Goal: Task Accomplishment & Management: Complete application form

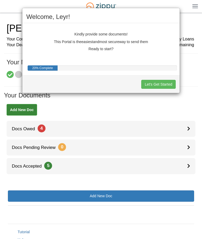
click at [161, 89] on button "Let's Get Started" at bounding box center [158, 84] width 34 height 9
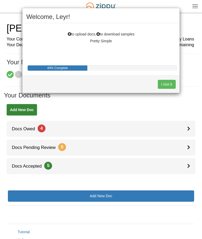
click at [165, 87] on button "I Get It" at bounding box center [167, 84] width 18 height 9
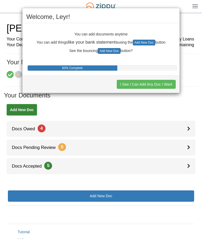
click at [167, 86] on button "I See I Can Add Any Doc I Want" at bounding box center [146, 84] width 59 height 9
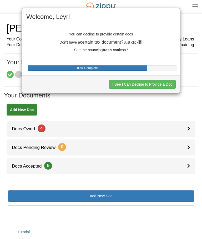
click at [164, 86] on button "I See I Can Decline to Provide a Doc" at bounding box center [142, 84] width 67 height 9
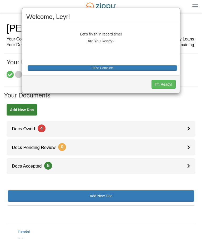
click at [168, 85] on button "I'm Ready!" at bounding box center [163, 84] width 24 height 9
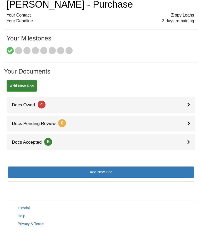
scroll to position [24, 0]
click at [184, 109] on link "Docs Owed 4" at bounding box center [101, 105] width 189 height 16
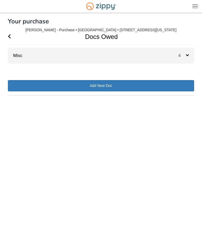
click at [187, 55] on icon at bounding box center [187, 55] width 3 height 5
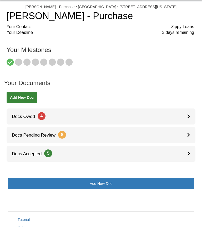
scroll to position [13, 0]
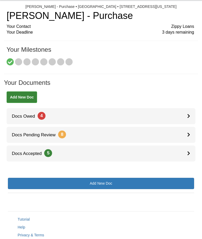
click at [183, 116] on link "Docs Owed 4" at bounding box center [101, 116] width 189 height 16
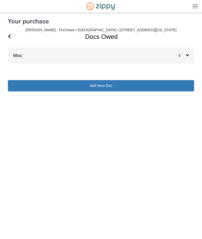
click at [185, 56] on span "4" at bounding box center [182, 55] width 8 height 4
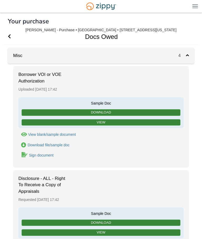
click at [128, 123] on link "View" at bounding box center [101, 122] width 159 height 7
click at [47, 154] on div "Sign document" at bounding box center [41, 155] width 24 height 4
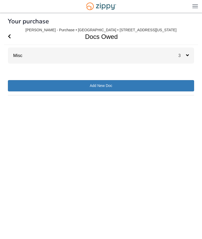
click at [186, 55] on icon at bounding box center [187, 55] width 3 height 5
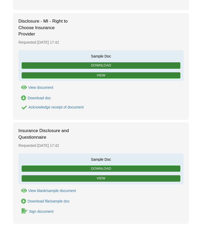
scroll to position [180, 0]
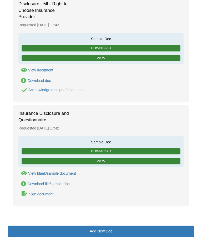
click at [42, 192] on div "Sign document" at bounding box center [41, 194] width 24 height 4
click at [43, 194] on div "Sign document" at bounding box center [41, 194] width 24 height 4
click at [41, 193] on div "Sign document" at bounding box center [41, 194] width 24 height 4
click at [127, 229] on link "Add New Doc" at bounding box center [101, 231] width 186 height 11
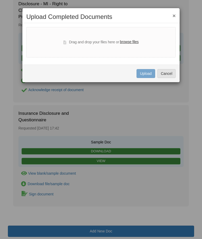
click at [171, 20] on h2 "Upload Completed Documents" at bounding box center [100, 16] width 149 height 7
click at [169, 74] on button "Cancel" at bounding box center [166, 73] width 18 height 9
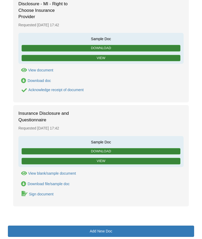
click at [28, 191] on link "Sign document" at bounding box center [35, 193] width 35 height 7
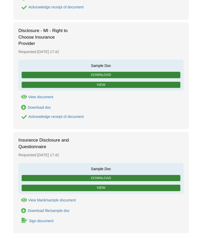
scroll to position [153, 0]
click at [114, 186] on link "View" at bounding box center [101, 188] width 159 height 7
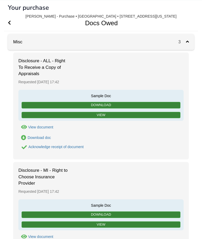
scroll to position [0, 0]
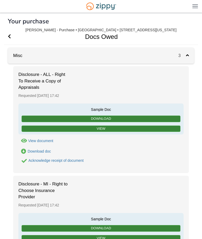
click at [185, 56] on span "3" at bounding box center [182, 55] width 8 height 4
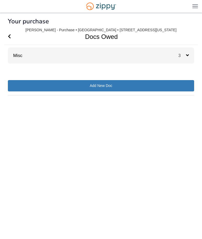
click at [10, 34] on span "Go Back" at bounding box center [9, 37] width 3 height 16
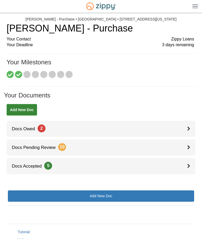
click at [183, 126] on link "Docs Owed 2" at bounding box center [101, 129] width 189 height 16
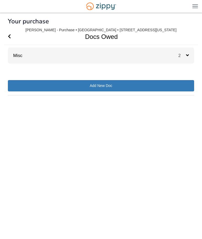
click at [185, 57] on span "2" at bounding box center [182, 55] width 8 height 4
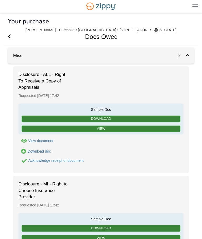
click at [10, 37] on icon "Go Back" at bounding box center [9, 36] width 3 height 5
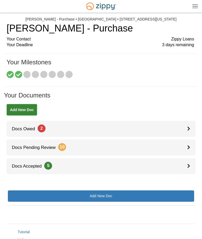
click at [41, 146] on span "Docs Pending Review 10" at bounding box center [36, 147] width 59 height 5
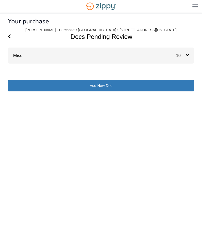
click at [185, 59] on div "10" at bounding box center [185, 56] width 18 height 16
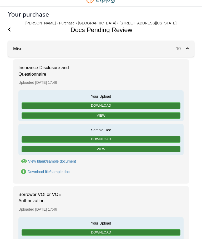
scroll to position [7, 0]
click at [159, 116] on link "View" at bounding box center [101, 115] width 159 height 7
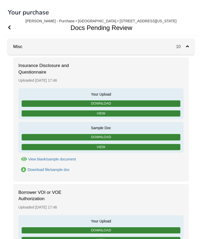
scroll to position [8, 0]
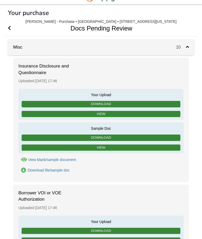
click at [158, 105] on link "Download" at bounding box center [101, 104] width 159 height 7
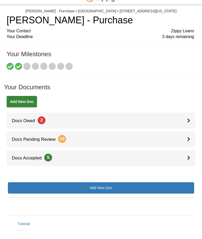
scroll to position [9, 0]
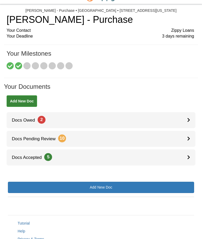
click at [173, 156] on link "Docs Accepted 5" at bounding box center [101, 157] width 189 height 16
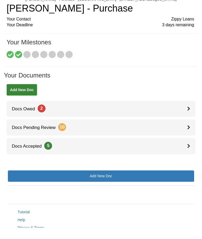
scroll to position [11, 0]
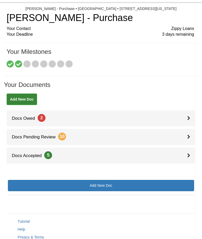
click at [188, 117] on icon at bounding box center [188, 118] width 3 height 4
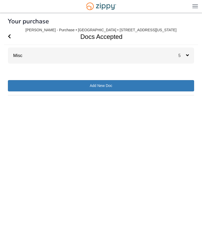
click at [187, 57] on icon at bounding box center [187, 55] width 3 height 5
click at [185, 55] on span "2" at bounding box center [182, 55] width 8 height 4
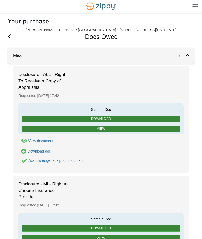
click at [11, 38] on icon "Go Back" at bounding box center [9, 36] width 3 height 5
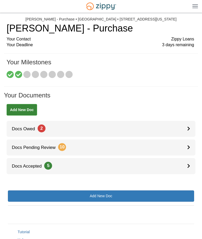
click at [185, 166] on link "Docs Accepted 5" at bounding box center [101, 166] width 189 height 16
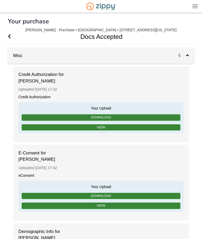
click at [8, 39] on icon "Go Back" at bounding box center [9, 36] width 3 height 5
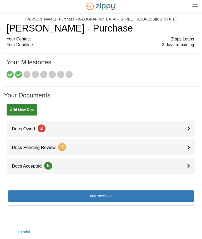
click at [166, 144] on link "Docs Pending Review 10" at bounding box center [101, 147] width 189 height 16
